Goal: Information Seeking & Learning: Learn about a topic

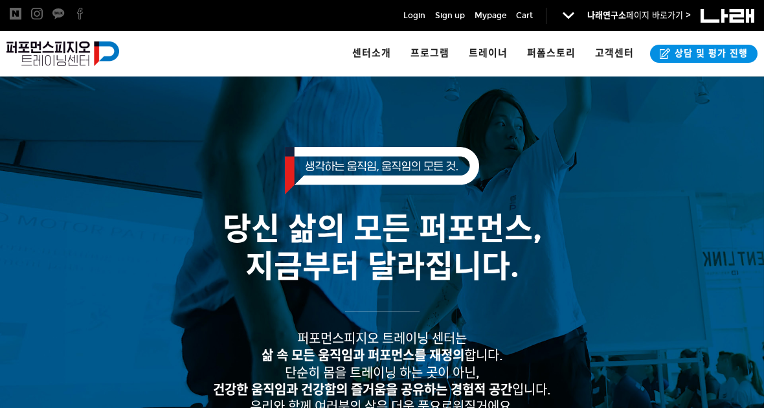
click at [411, 119] on link "· 이용방법" at bounding box center [404, 119] width 104 height 28
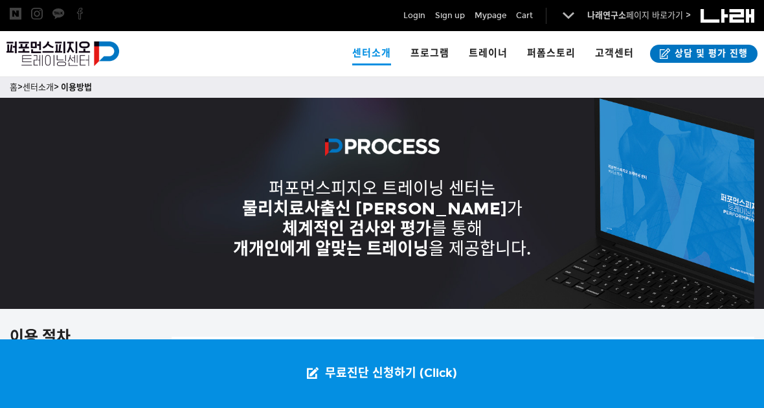
click at [508, 87] on span "· 움직임 검사&평가 소개" at bounding box center [470, 90] width 93 height 11
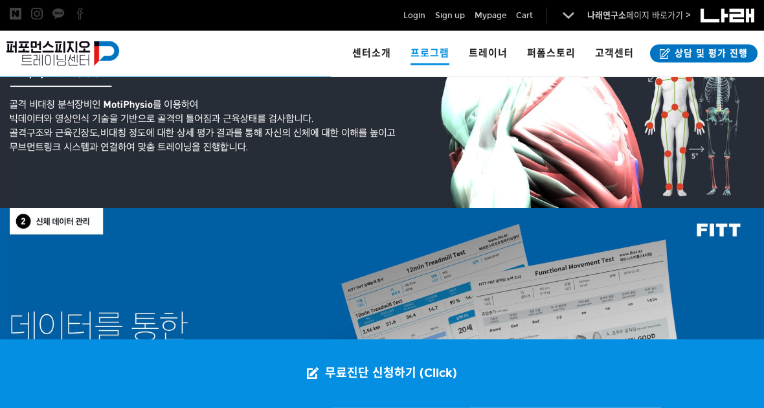
scroll to position [1351, 0]
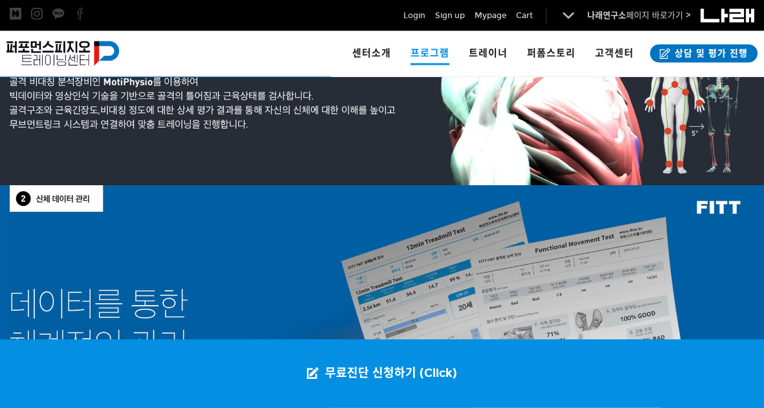
click at [528, 258] on span "· 박다율ㅣ서울점" at bounding box center [514, 261] width 64 height 11
click at [533, 263] on span "· 박다율ㅣ서울점" at bounding box center [514, 261] width 64 height 11
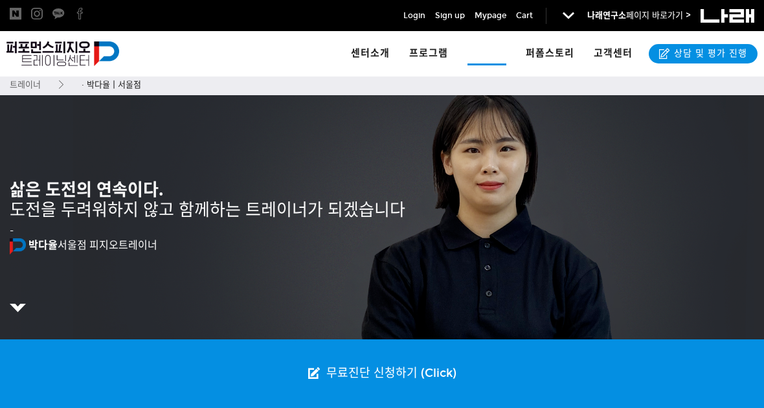
click at [528, 148] on span "· 허석민ㅣ[GEOGRAPHIC_DATA]" at bounding box center [550, 147] width 139 height 11
click at [536, 149] on span "· 허석민ㅣ[GEOGRAPHIC_DATA]" at bounding box center [550, 147] width 139 height 11
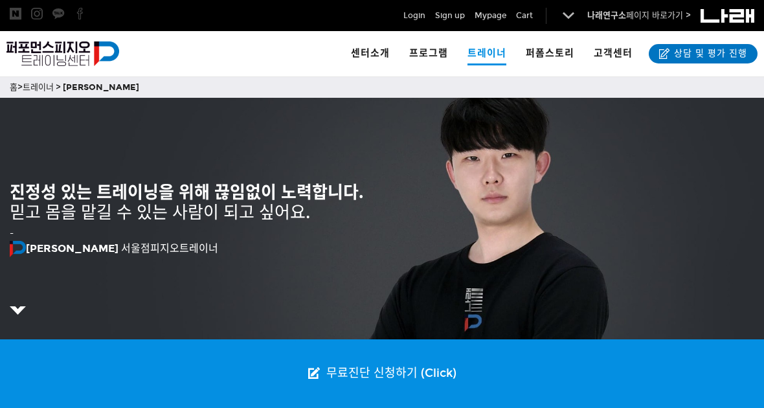
click at [530, 177] on span "· 박예원ㅣ[GEOGRAPHIC_DATA]" at bounding box center [550, 175] width 139 height 11
click at [530, 179] on span "· 박예원ㅣ[GEOGRAPHIC_DATA]" at bounding box center [550, 175] width 139 height 11
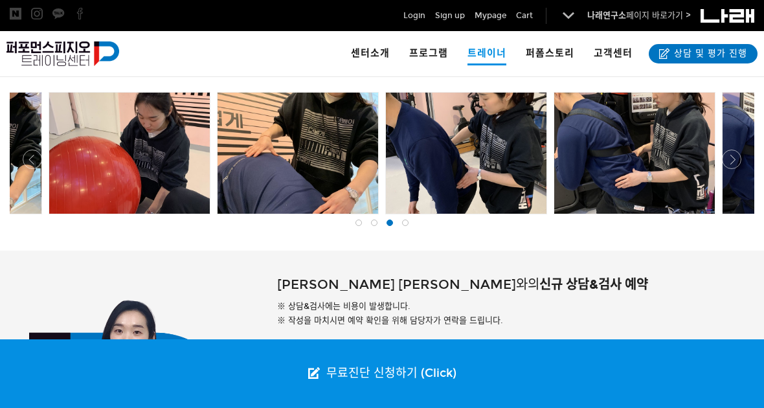
scroll to position [653, 0]
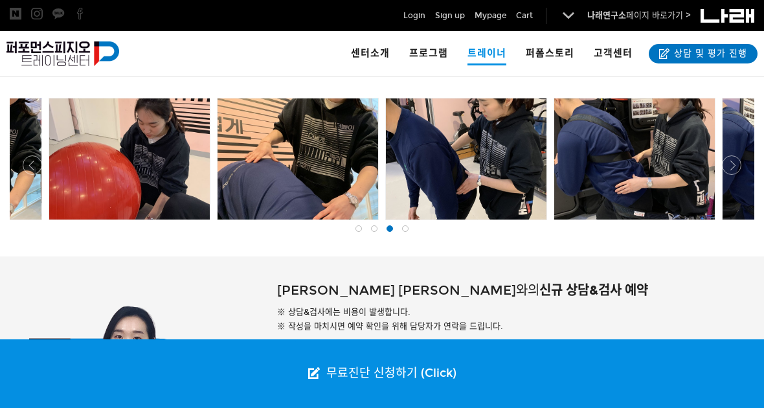
click at [528, 198] on link "· 윤동인ㅣ[GEOGRAPHIC_DATA]" at bounding box center [570, 204] width 204 height 28
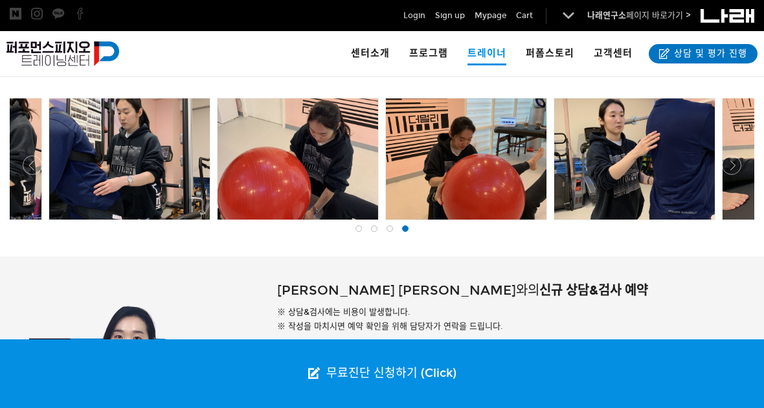
click at [536, 201] on span "· 윤동인ㅣ[GEOGRAPHIC_DATA]" at bounding box center [550, 204] width 139 height 11
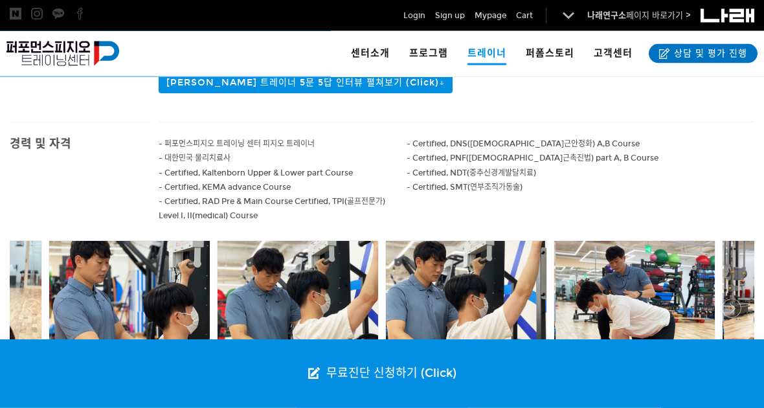
scroll to position [468, 0]
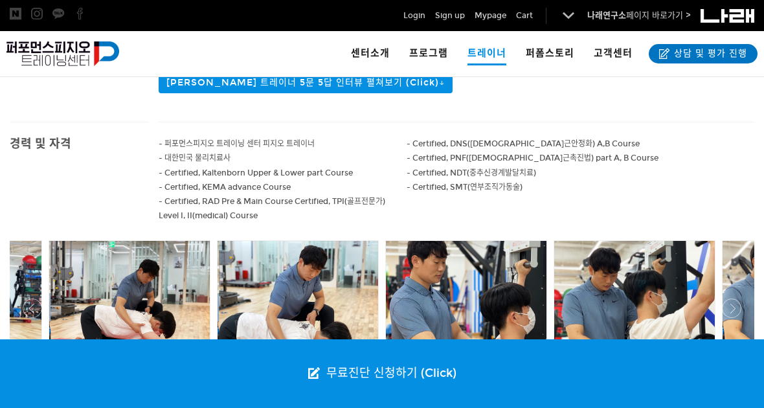
click at [526, 227] on link "· 양현수ㅣ[GEOGRAPHIC_DATA]" at bounding box center [570, 233] width 204 height 28
